Goal: Information Seeking & Learning: Learn about a topic

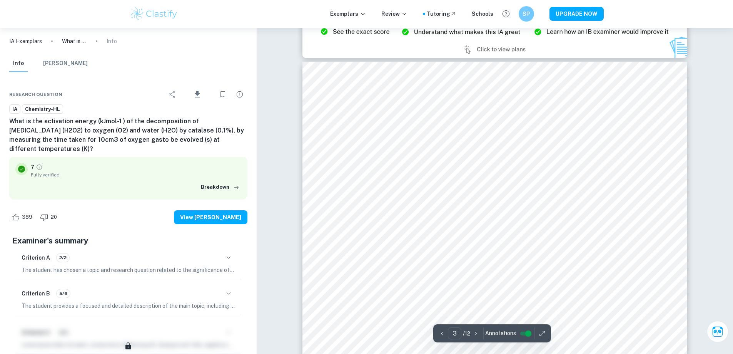
scroll to position [1001, 0]
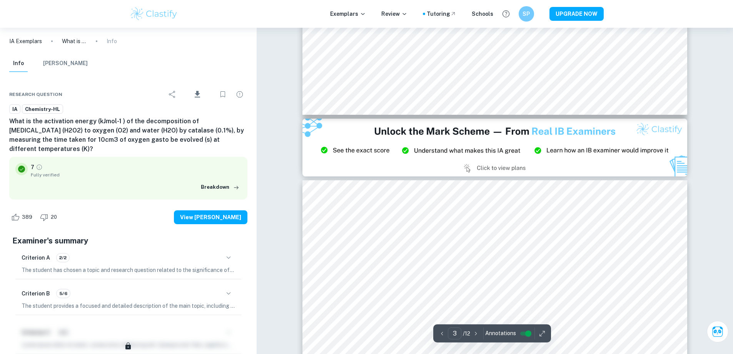
type input "2"
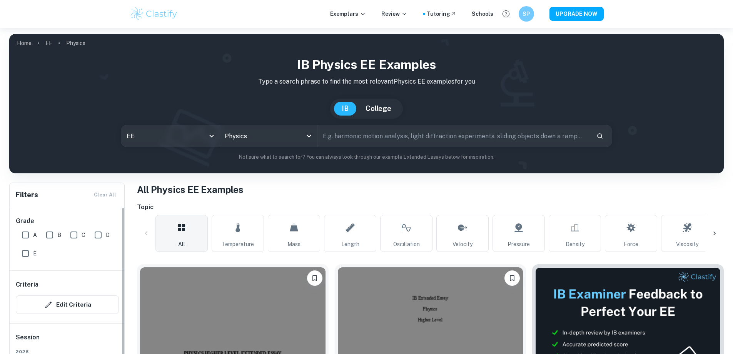
drag, startPoint x: 0, startPoint y: 0, endPoint x: 26, endPoint y: 87, distance: 91.1
click at [33, 231] on span "A" at bounding box center [35, 235] width 4 height 8
click at [33, 227] on input "A" at bounding box center [25, 234] width 15 height 15
checkbox input "true"
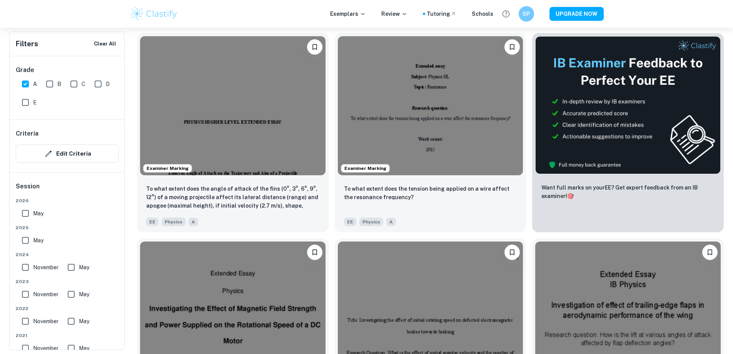
scroll to position [249, 0]
click at [248, 183] on p "To what extent does the angle of attack of the fins (0°, 3°, 6°, 9°, 12°) of a …" at bounding box center [232, 196] width 173 height 26
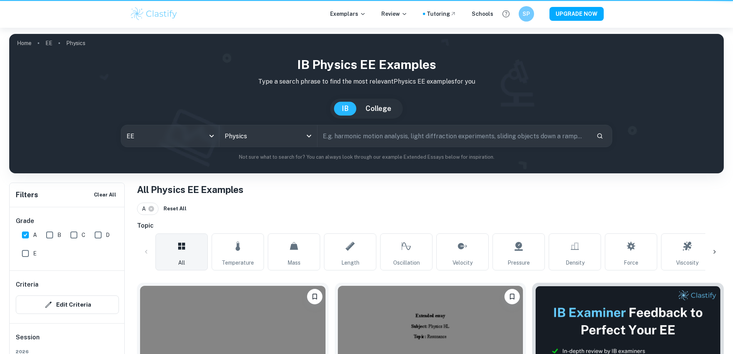
scroll to position [249, 0]
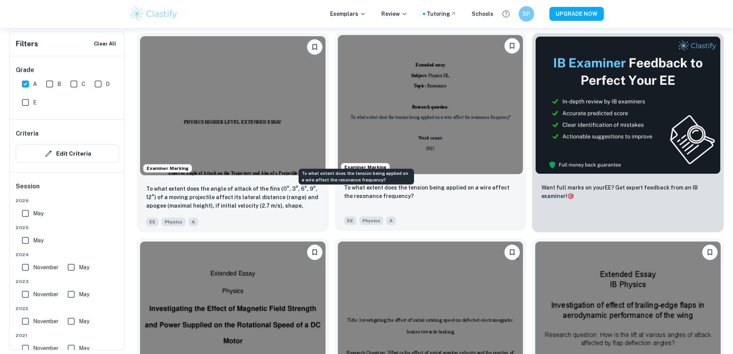
click at [346, 183] on p "To what extent does the tension being applied on a wire affect the resonance fr…" at bounding box center [430, 191] width 173 height 17
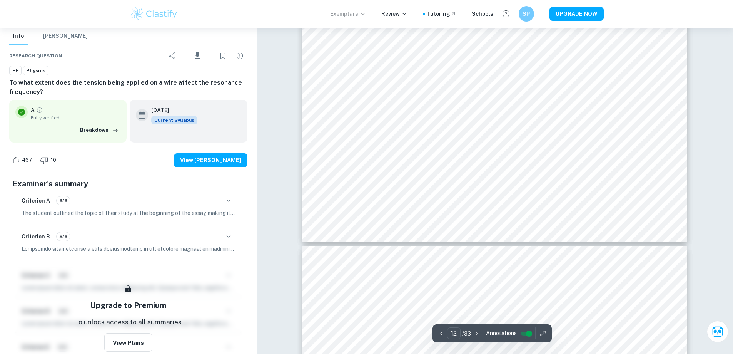
scroll to position [5944, 0]
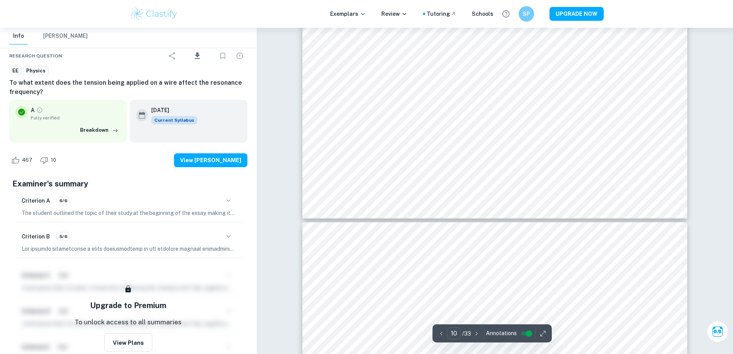
type input "11"
